Goal: Task Accomplishment & Management: Complete application form

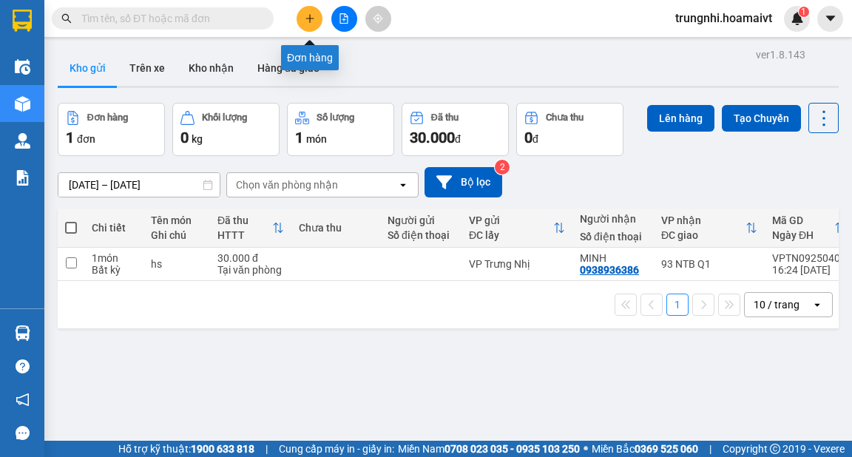
click at [314, 12] on button at bounding box center [310, 19] width 26 height 26
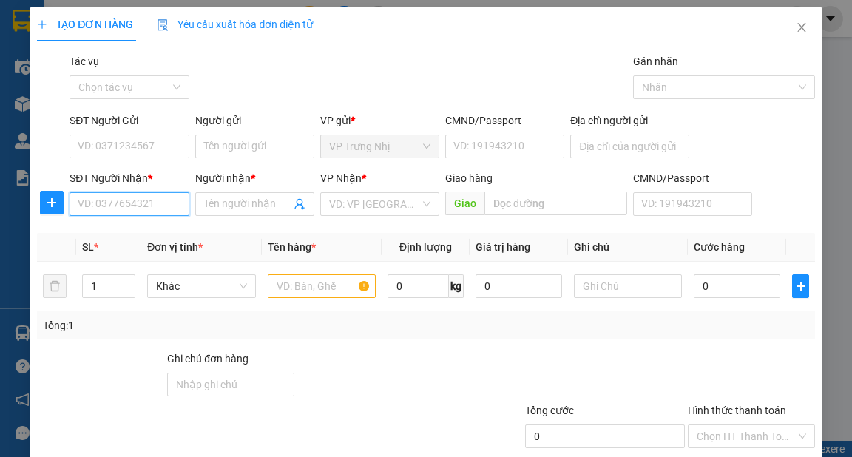
click at [146, 207] on input "SĐT Người Nhận *" at bounding box center [129, 204] width 119 height 24
type input "0919961221"
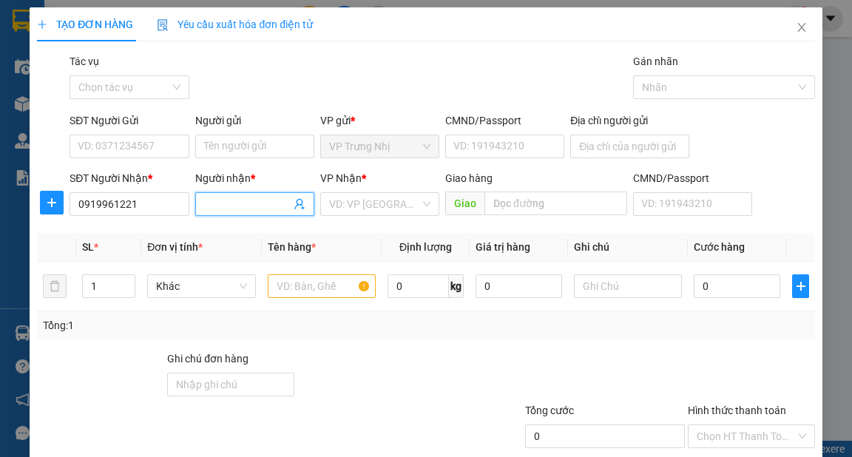
click at [226, 205] on input "Người nhận *" at bounding box center [247, 204] width 87 height 16
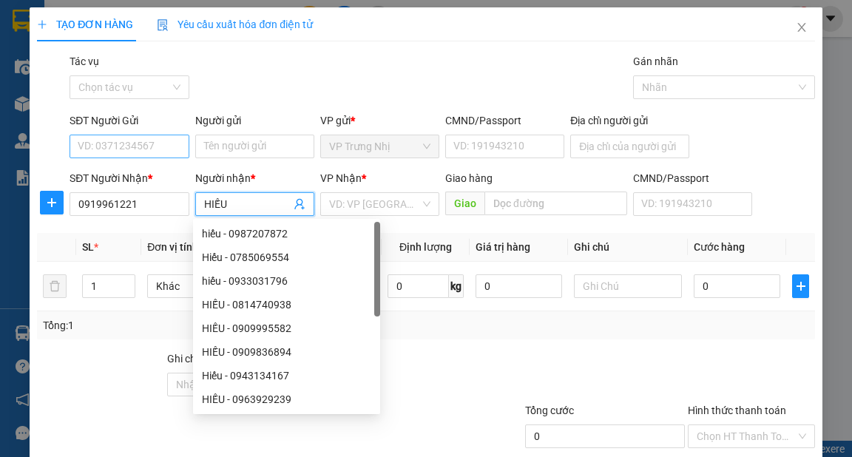
type input "HIẾU"
click at [155, 146] on input "SĐT Người Gửi" at bounding box center [129, 147] width 119 height 24
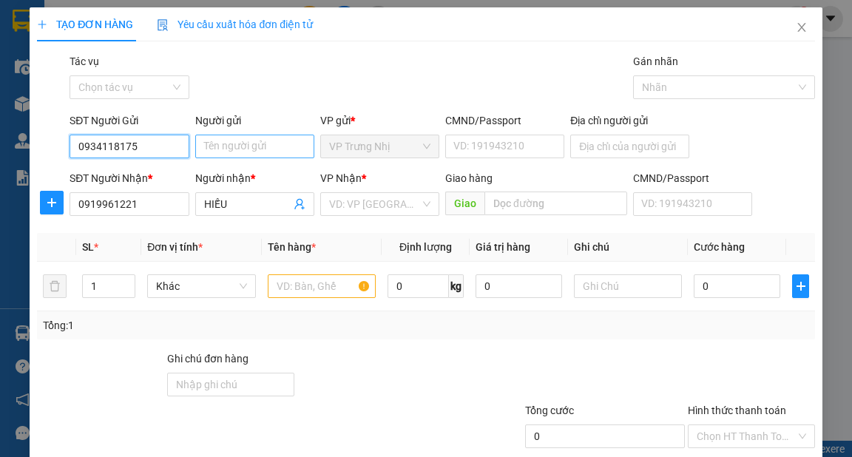
type input "0934118175"
click at [272, 150] on input "Người gửi" at bounding box center [254, 147] width 119 height 24
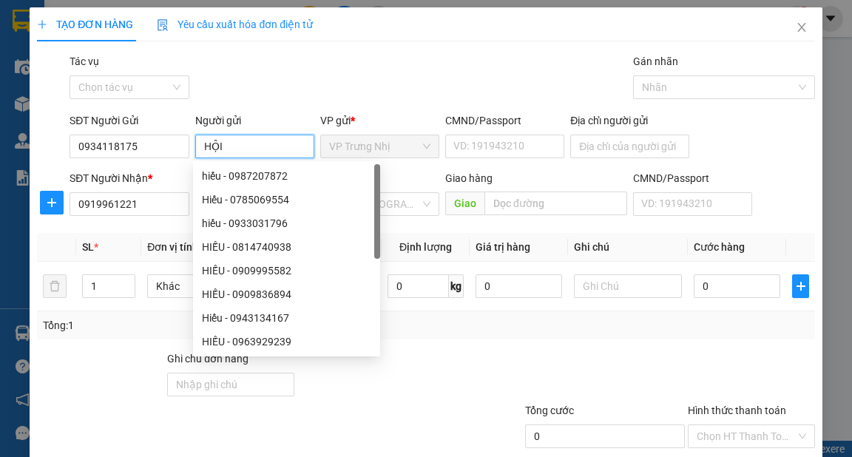
type input "HỘI"
click at [416, 89] on div "Gói vận chuyển * Tiêu chuẩn Tác vụ Chọn tác vụ Gán nhãn Nhãn" at bounding box center [442, 79] width 751 height 52
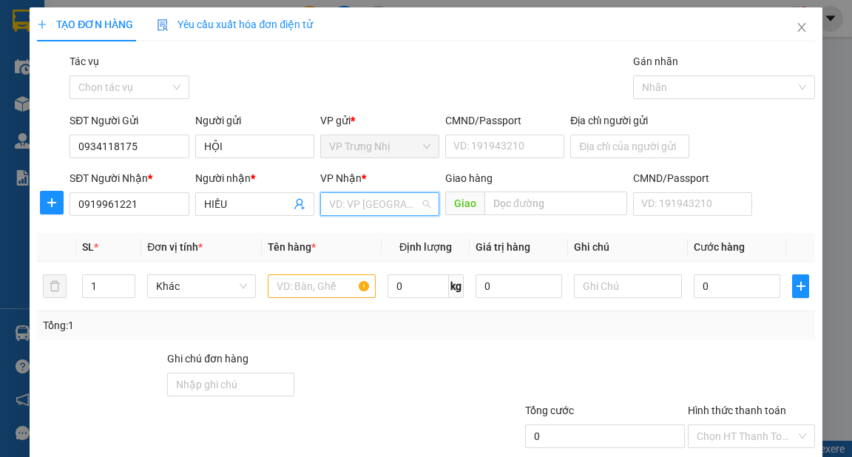
click at [384, 206] on input "search" at bounding box center [374, 204] width 91 height 22
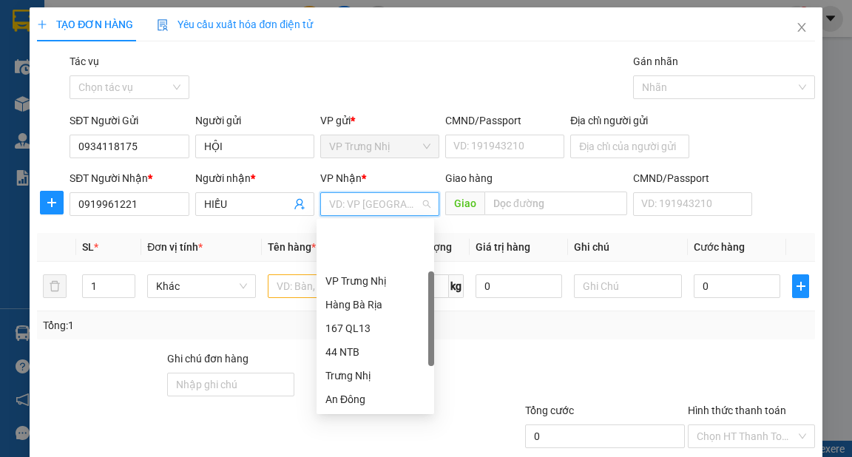
scroll to position [59, 0]
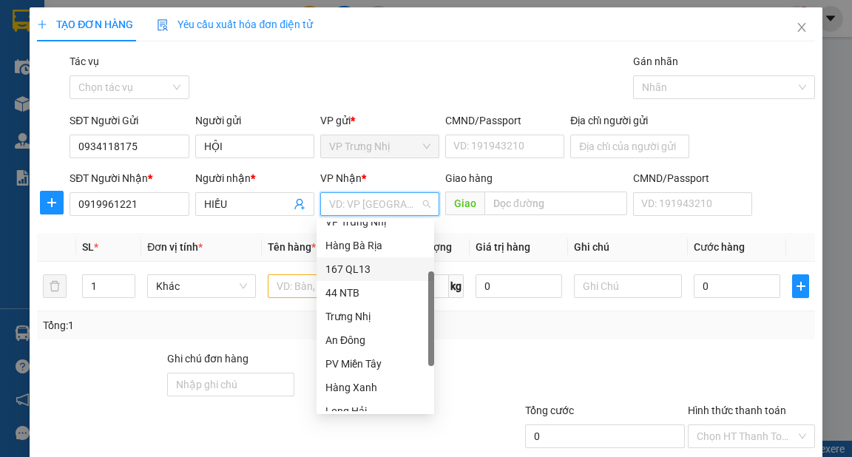
click at [352, 264] on div "167 QL13" at bounding box center [376, 269] width 100 height 16
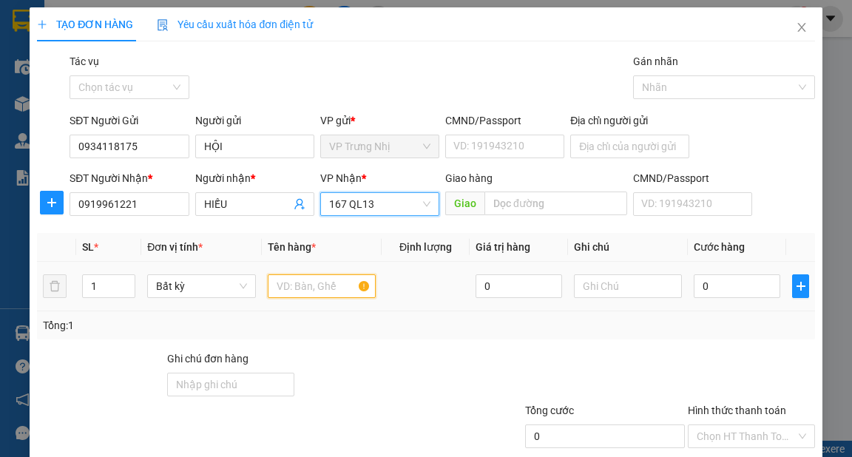
click at [306, 287] on input "text" at bounding box center [322, 286] width 109 height 24
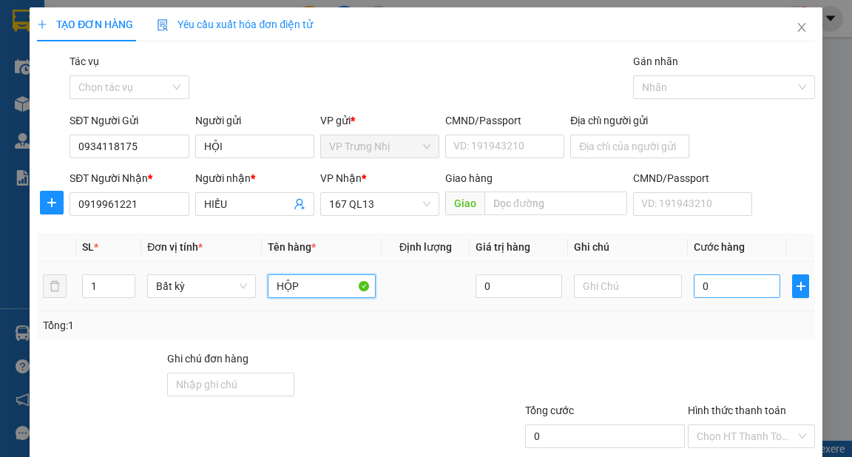
type input "HỘP"
click at [746, 287] on input "0" at bounding box center [737, 286] width 87 height 24
type input "3"
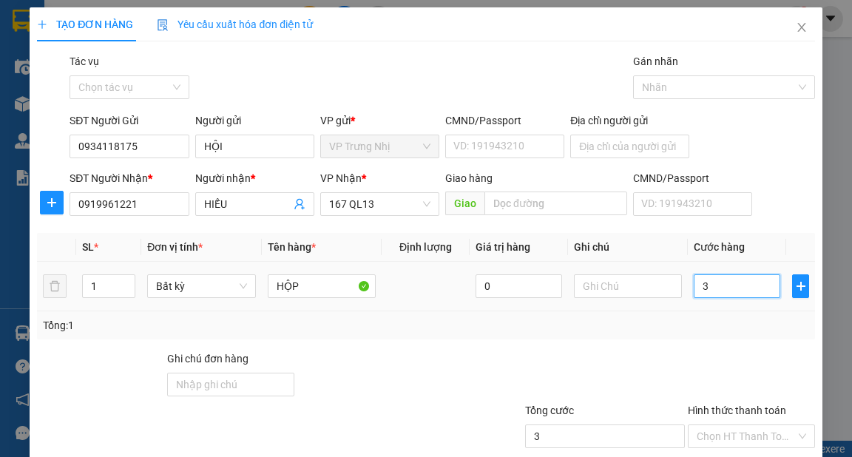
type input "30"
type input "30.000"
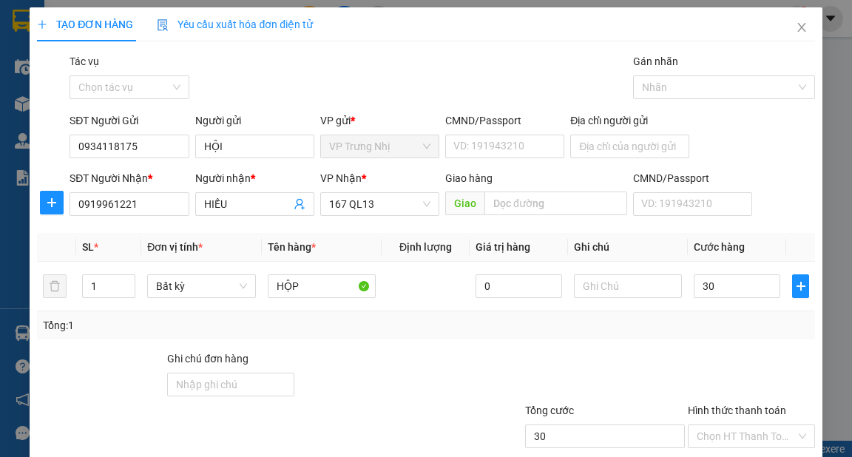
type input "30.000"
click at [734, 388] on div at bounding box center [752, 377] width 130 height 52
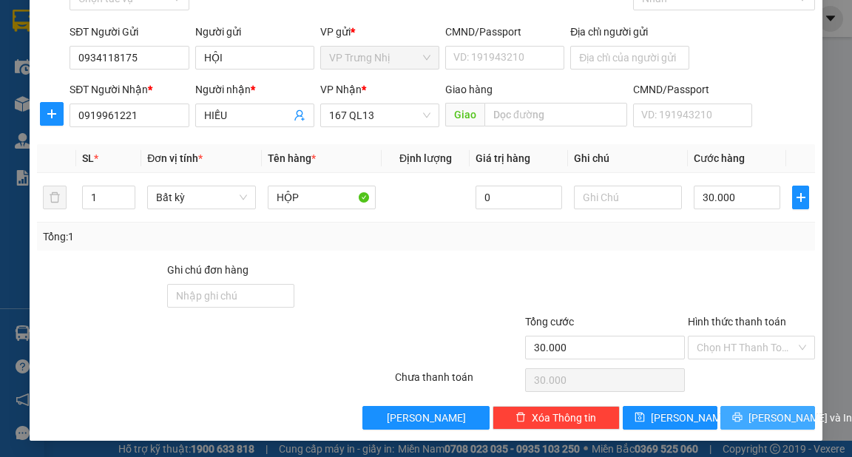
click at [778, 416] on span "Lưu và In" at bounding box center [801, 418] width 104 height 16
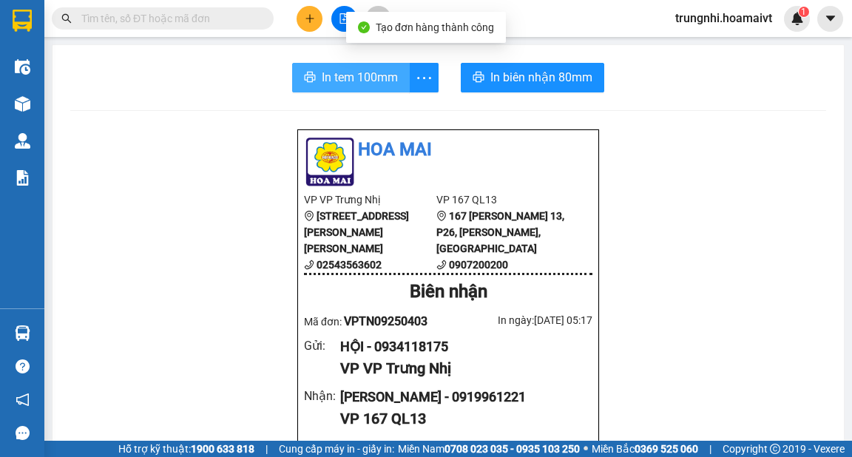
click at [343, 80] on span "In tem 100mm" at bounding box center [360, 77] width 76 height 18
